Goal: Task Accomplishment & Management: Use online tool/utility

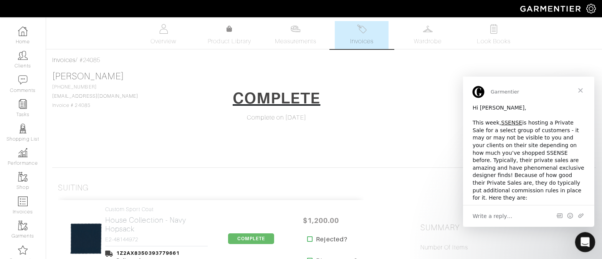
click at [584, 246] on icon "Open Intercom Messenger" at bounding box center [583, 241] width 13 height 13
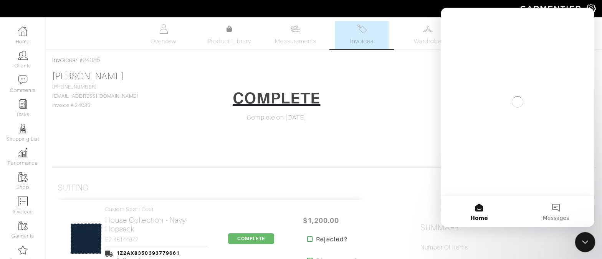
click at [584, 246] on icon "Close Intercom Messenger" at bounding box center [583, 241] width 9 height 9
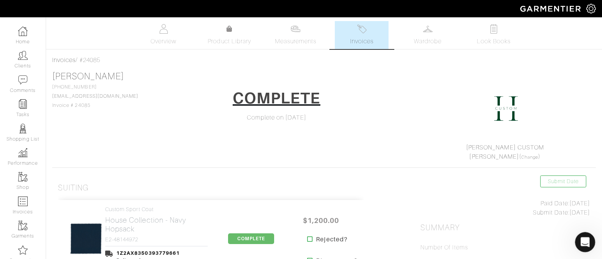
click at [584, 246] on icon "Open Intercom Messenger" at bounding box center [583, 241] width 13 height 13
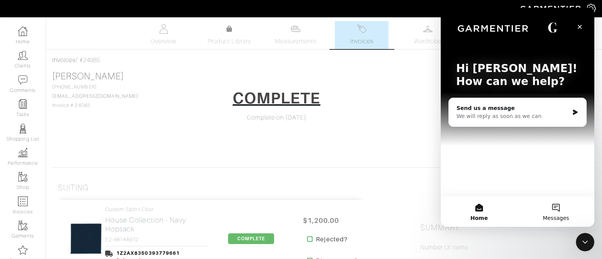
click at [549, 204] on button "Messages" at bounding box center [555, 211] width 77 height 31
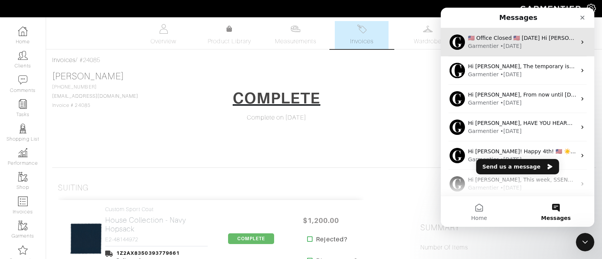
click at [552, 44] on div "Garmentier • 5d ago" at bounding box center [522, 46] width 108 height 8
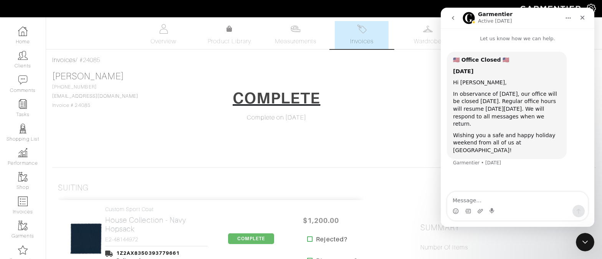
click at [447, 15] on button "go back" at bounding box center [452, 18] width 15 height 15
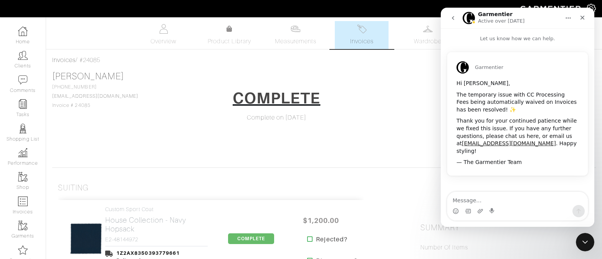
click at [452, 18] on icon "go back" at bounding box center [453, 18] width 2 height 4
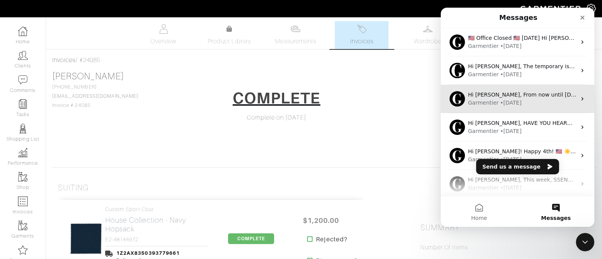
click at [528, 101] on div "Garmentier • 103w ago" at bounding box center [522, 103] width 108 height 8
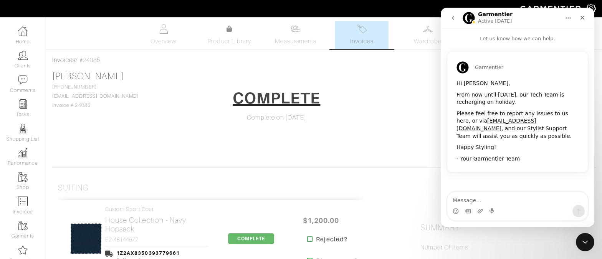
click at [449, 21] on button "go back" at bounding box center [452, 18] width 15 height 15
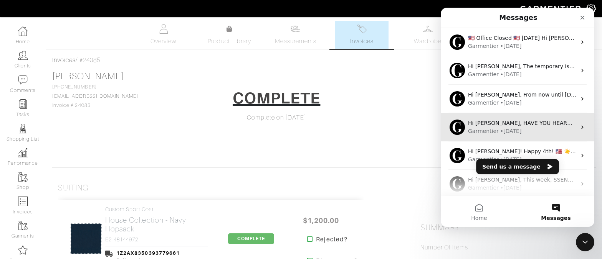
click at [517, 119] on div "Hi Jeff, HAVE YOU HEARD? 👀✨📲 20-25% Style Box Commissions! To sweeten these las…" at bounding box center [516, 127] width 153 height 28
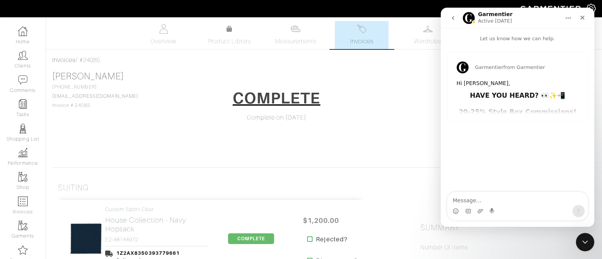
click at [450, 17] on icon "go back" at bounding box center [453, 18] width 6 height 6
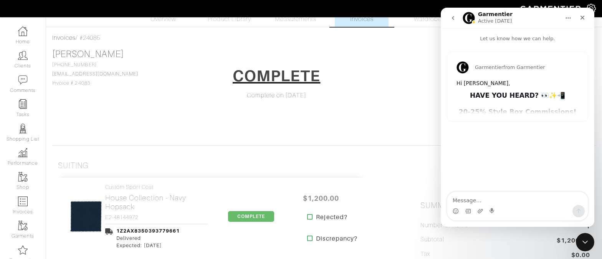
scroll to position [24, 0]
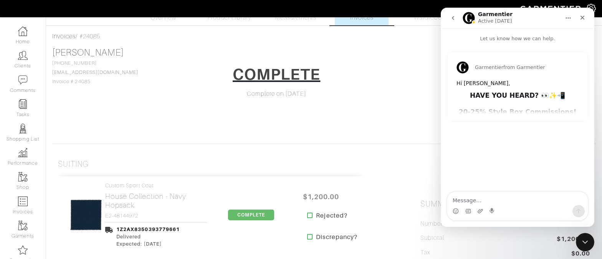
click at [511, 107] on div "Garmentier from Garmentier Hi Jeff, HAVE YOU HEARD? 👀✨📲 20-25% Style Box Commis…" at bounding box center [517, 86] width 140 height 69
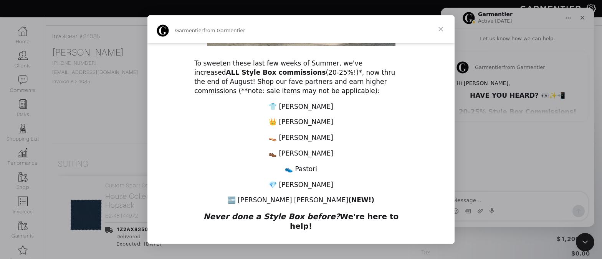
scroll to position [208, 0]
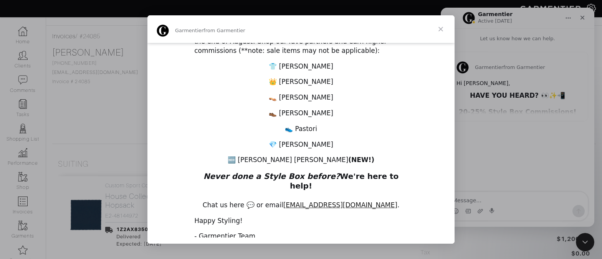
click at [444, 26] on span "Close" at bounding box center [441, 29] width 28 height 28
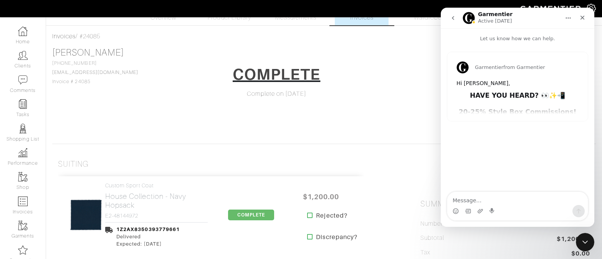
click at [458, 21] on button "go back" at bounding box center [452, 18] width 15 height 15
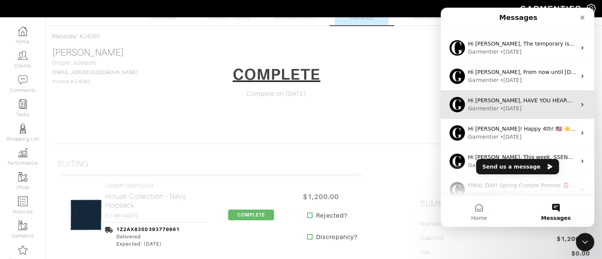
scroll to position [147, 0]
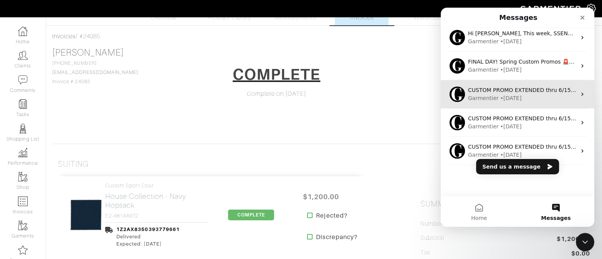
click at [510, 94] on div "CUSTOM PROMO EXTENDED thru 6/15! Hi Jeff, Ask and you shall receive: the May Cu…" at bounding box center [522, 90] width 108 height 8
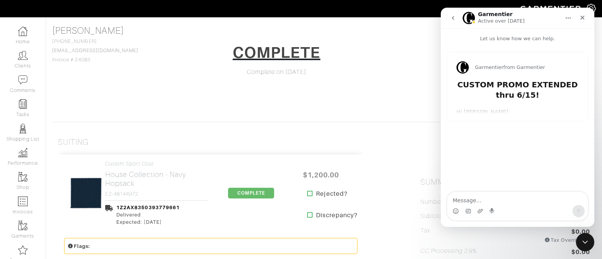
scroll to position [59, 0]
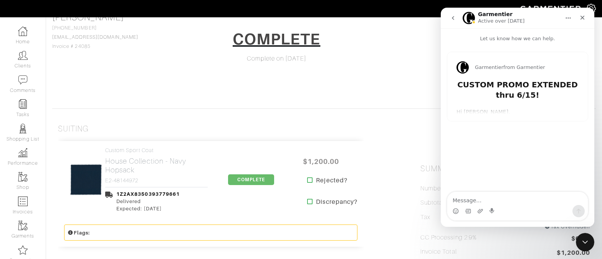
click at [488, 107] on div "Garmentier from Garmentier CUSTOM PROMO EXTENDED thru 6/15! Hi Jeff, Ask and yo…" at bounding box center [517, 86] width 140 height 69
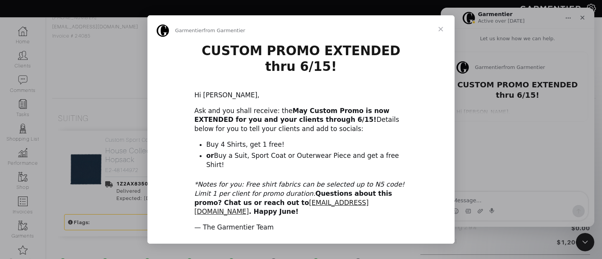
scroll to position [83, 0]
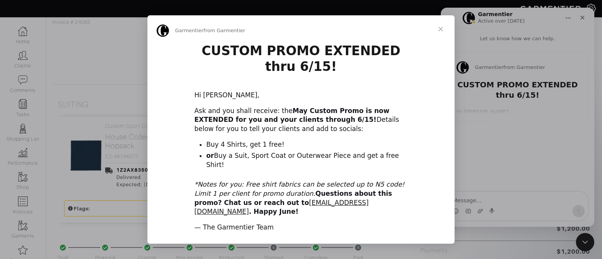
click at [442, 35] on span "Close" at bounding box center [441, 29] width 28 height 28
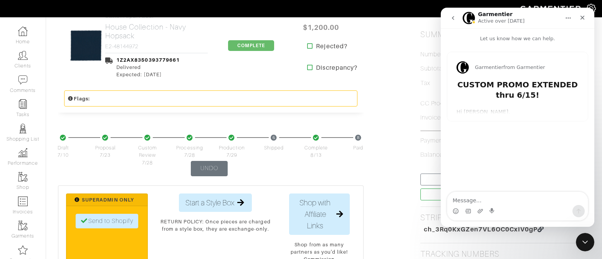
scroll to position [0, 0]
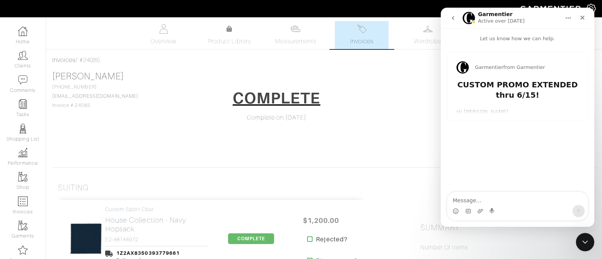
click at [458, 14] on button "go back" at bounding box center [452, 18] width 15 height 15
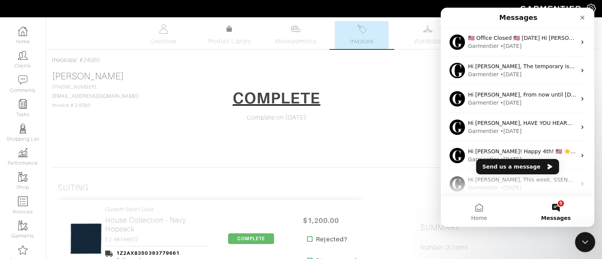
click at [581, 244] on icon "Close Intercom Messenger" at bounding box center [583, 241] width 9 height 9
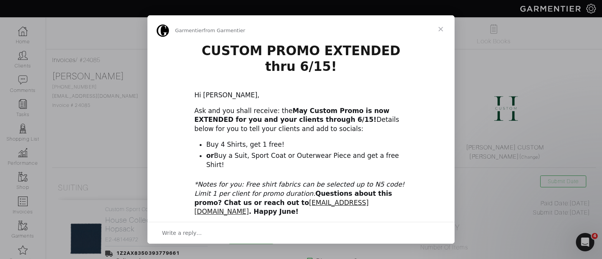
scroll to position [4, 0]
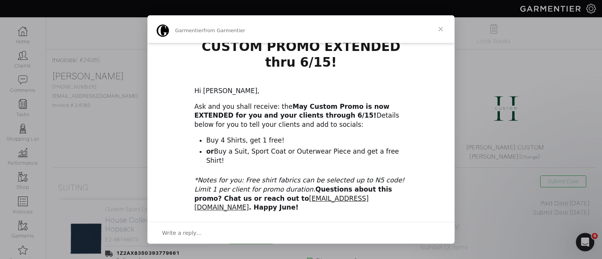
click at [435, 31] on span "Close" at bounding box center [441, 29] width 28 height 28
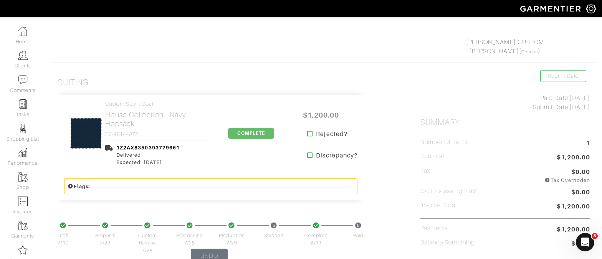
scroll to position [0, 0]
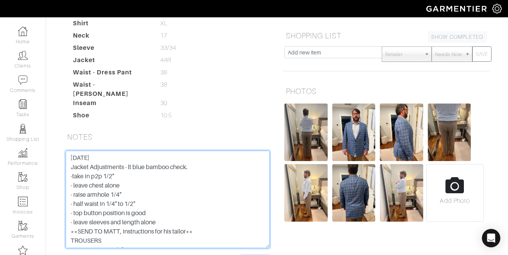
click at [66, 151] on textarea "5.30.23 Jacket Adjustments - lt blue bamboo check. -take in p2p 1/2" - leave ch…" at bounding box center [168, 199] width 204 height 97
type textarea "5.30.23 Jacket Adjustments - lt blue bamboo check. -take in p2p 1/2" - leave ch…"
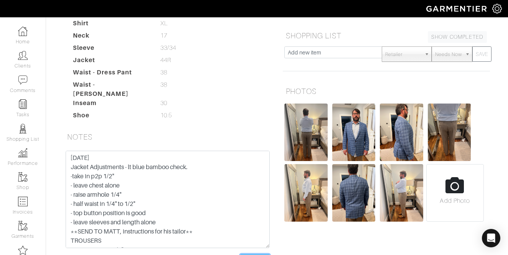
click at [261, 254] on input "Save Note" at bounding box center [255, 260] width 30 height 12
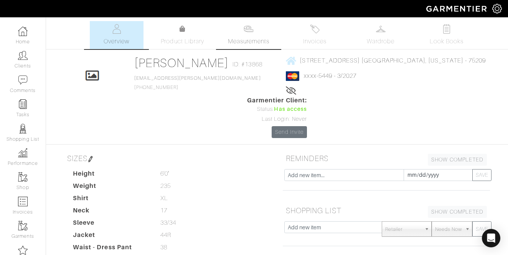
click at [252, 34] on link "Measurements" at bounding box center [249, 35] width 54 height 28
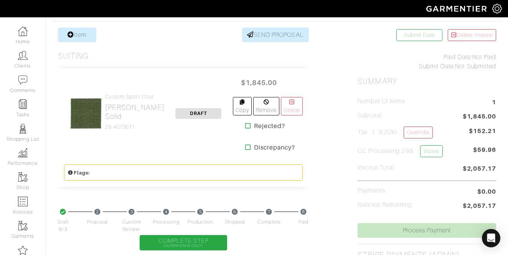
scroll to position [138, 0]
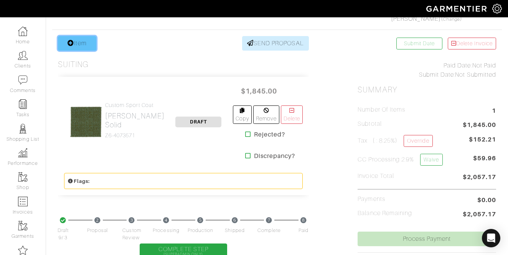
click at [86, 46] on link "Item" at bounding box center [77, 43] width 38 height 15
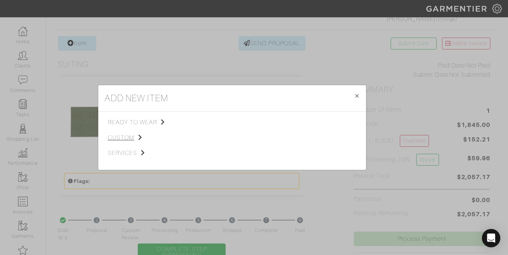
click at [130, 136] on span "custom" at bounding box center [146, 137] width 77 height 9
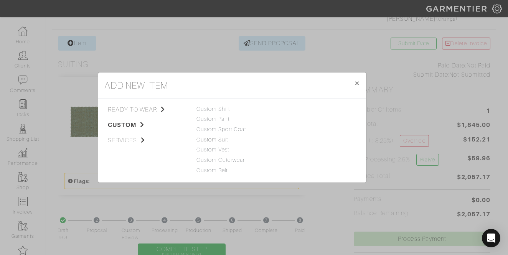
click at [222, 140] on link "Custom Suit" at bounding box center [212, 140] width 32 height 6
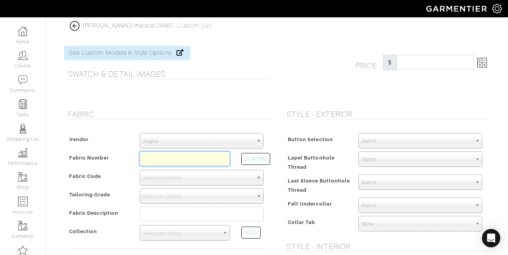
click at [162, 152] on input "text" at bounding box center [185, 159] width 90 height 15
paste input "e5-48135745"
type input "e5-48135745"
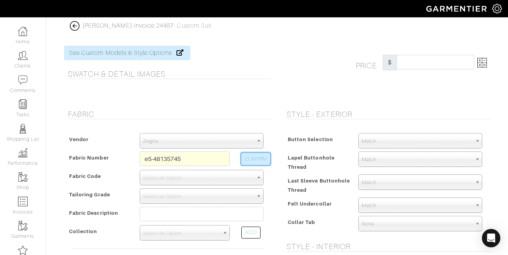
click at [245, 154] on button "CONFIRM" at bounding box center [255, 159] width 29 height 12
click at [233, 144] on span "Zegna" at bounding box center [198, 141] width 110 height 15
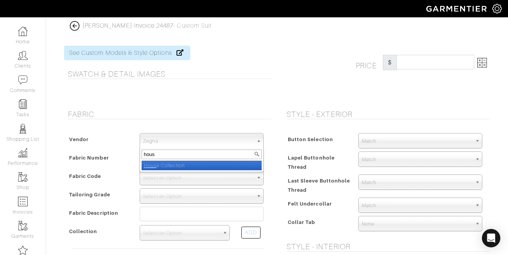
type input "house"
select select "75"
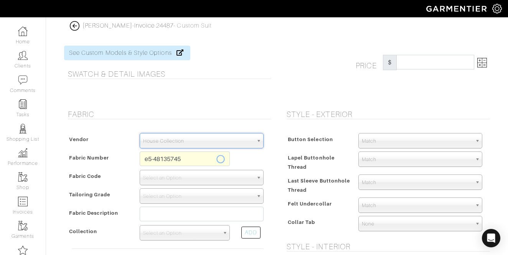
type input "E5-48135745"
select select "914"
type input "Grey"
select select
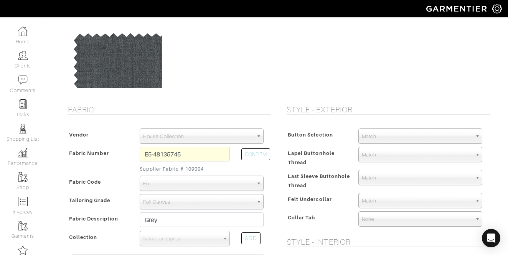
scroll to position [84, 0]
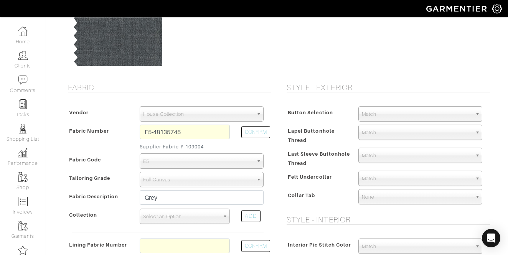
click at [194, 216] on span "Select an Option" at bounding box center [181, 216] width 76 height 15
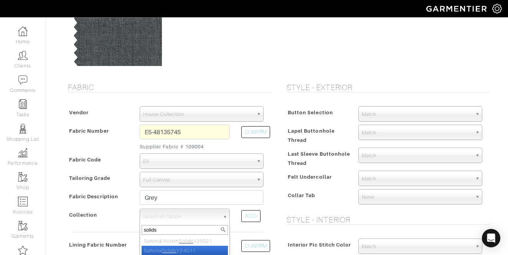
type input "solids"
click at [180, 249] on li "Sartorial Solids V24011" at bounding box center [185, 251] width 86 height 10
select select "822"
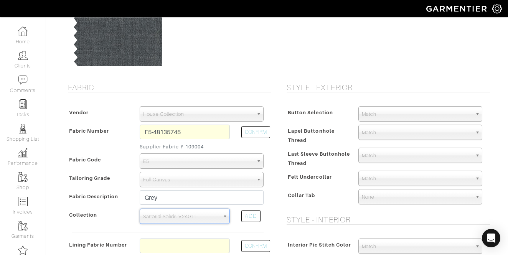
click at [330, 121] on div "Button Selection" at bounding box center [319, 115] width 68 height 14
click at [374, 121] on div "Match" at bounding box center [420, 113] width 124 height 15
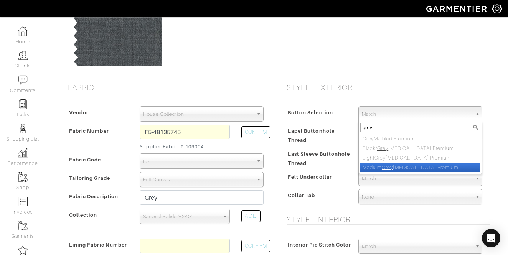
type input "grey"
click at [392, 168] on em "Grey" at bounding box center [387, 168] width 11 height 6
select select "150"
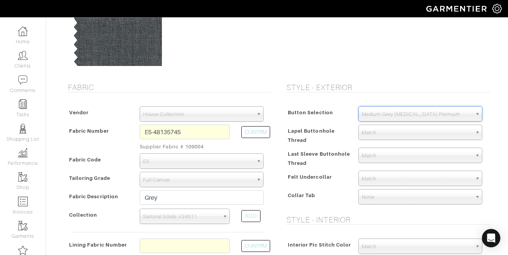
click at [353, 136] on div "Match Aubergine Azure Beige Black Blue British Navy Bubble Gum Burgundy Burnt O…" at bounding box center [420, 135] width 135 height 20
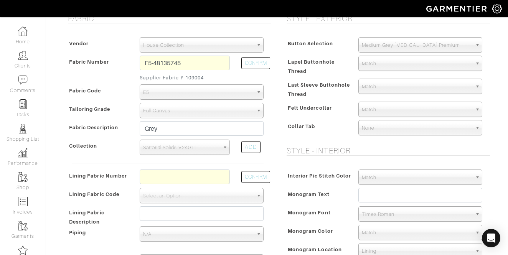
scroll to position [214, 0]
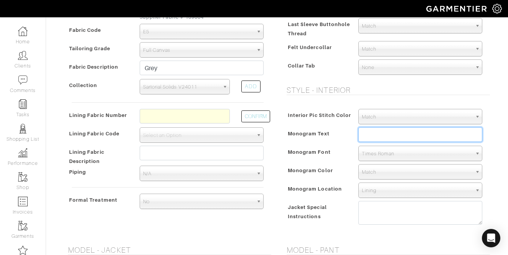
click at [375, 130] on input "text" at bounding box center [420, 134] width 124 height 15
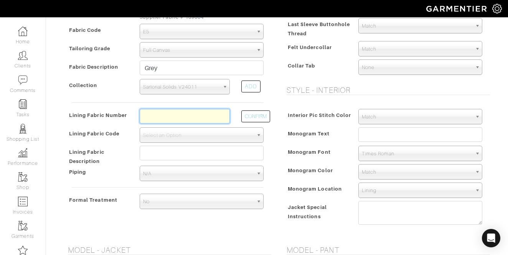
click at [186, 118] on input "text" at bounding box center [185, 116] width 90 height 15
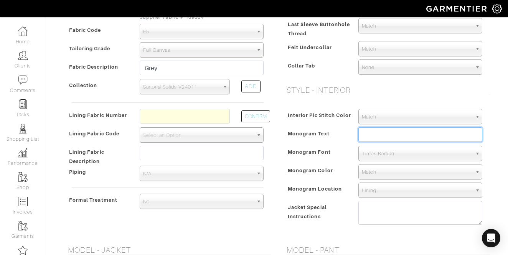
click at [378, 129] on input "text" at bounding box center [420, 134] width 124 height 15
type input "MEG IV"
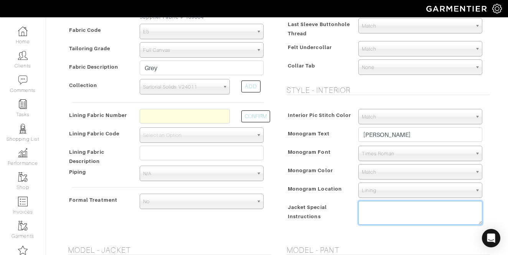
click at [405, 218] on textarea at bounding box center [420, 213] width 124 height 24
type textarea "1. custom tailored for ivory label 2."
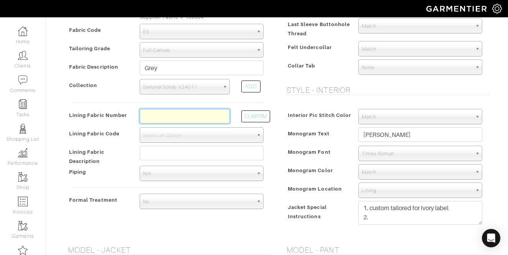
click at [181, 117] on input "text" at bounding box center [185, 116] width 90 height 15
paste input "l2-50169550"
type input "l2-50169550"
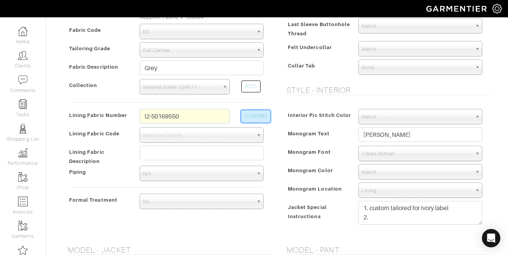
click at [249, 118] on button "CONFIRM" at bounding box center [255, 116] width 29 height 12
select select "6294"
type input "Purple Red Paisley"
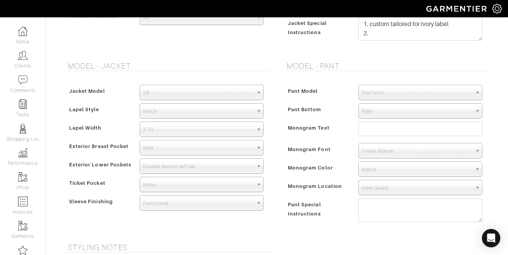
scroll to position [470, 0]
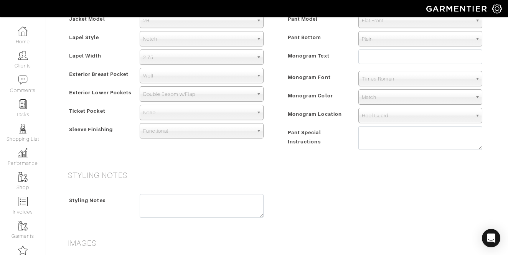
click at [175, 59] on span "2.75" at bounding box center [198, 57] width 110 height 15
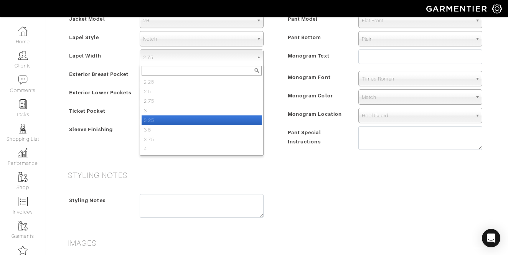
click at [176, 121] on li "3.25" at bounding box center [202, 120] width 120 height 10
select select "3.25"
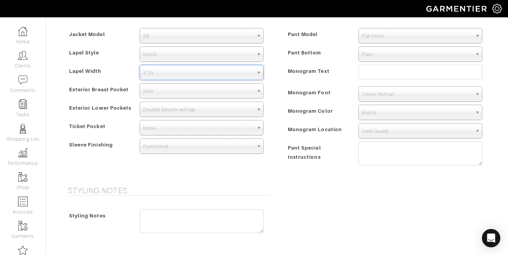
scroll to position [443, 0]
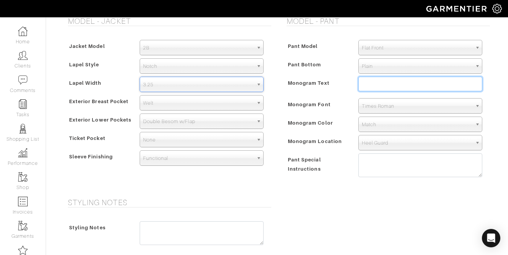
click at [380, 85] on input "text" at bounding box center [420, 84] width 124 height 15
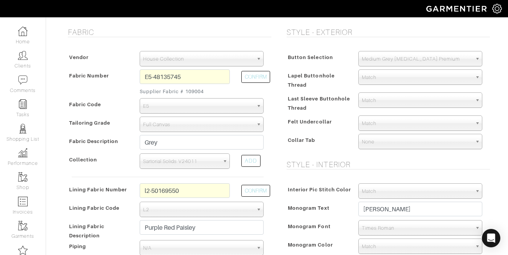
scroll to position [0, 0]
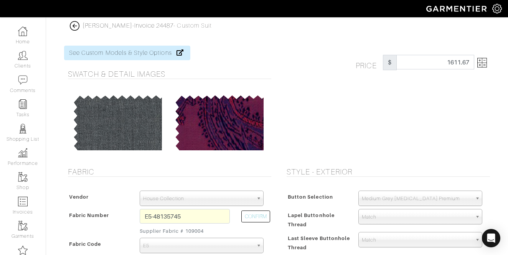
type input "MEG IV"
click at [478, 62] on img at bounding box center [482, 63] width 10 height 10
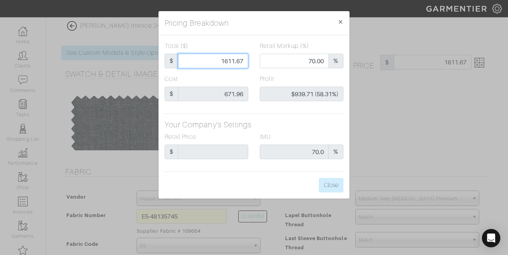
click at [223, 63] on input "1611.67" at bounding box center [213, 61] width 70 height 15
type input "1"
type input "0.00"
type input "-$670.96 (-67096.00%)"
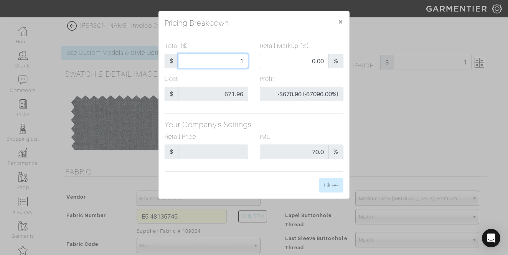
type input "16"
type input "-$655.96 (-4099.75%)"
type input "160"
type input "-$511.96 (-319.98%)"
type input "1600"
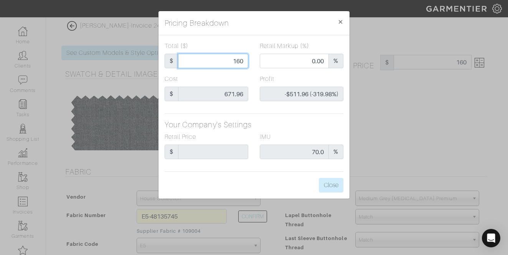
type input "70.06"
type input "$928.04 (58.00%)"
type input "1600.00"
click at [314, 185] on div "Total ($) $ 1600.00 Retail Markup (%) 70.06 % Cost $ 671.96 Profit $928.04 (58.…" at bounding box center [253, 116] width 191 height 163
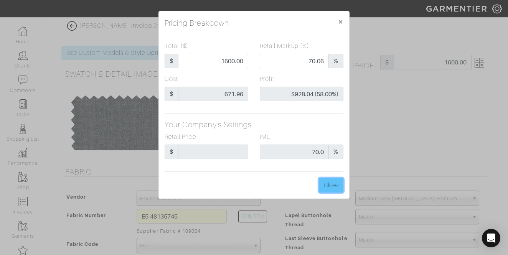
click at [325, 183] on button "Close" at bounding box center [331, 185] width 25 height 15
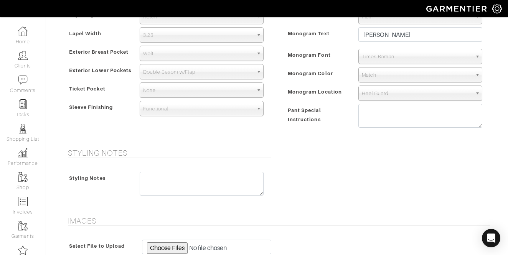
scroll to position [707, 0]
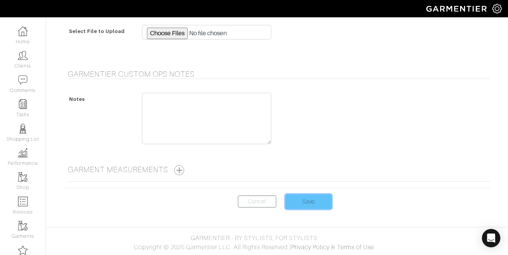
click at [315, 201] on input "Save" at bounding box center [308, 202] width 46 height 15
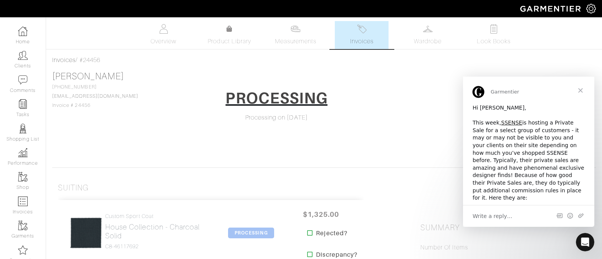
scroll to position [2, 0]
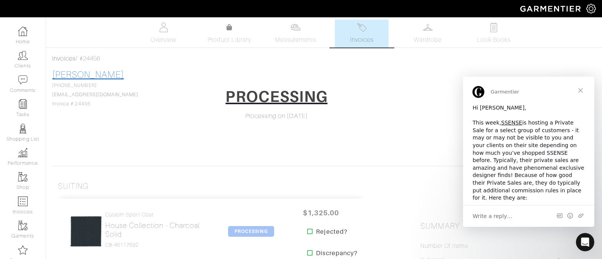
click at [92, 77] on link "[PERSON_NAME]" at bounding box center [88, 75] width 72 height 10
